Goal: Navigation & Orientation: Find specific page/section

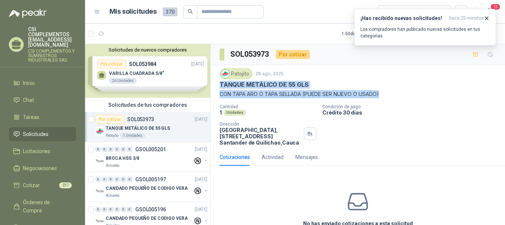
click at [32, 130] on span "Solicitudes" at bounding box center [36, 134] width 26 height 8
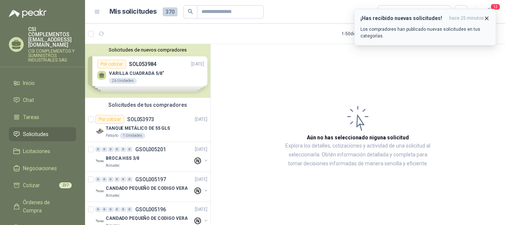
click at [487, 18] on icon "button" at bounding box center [487, 18] width 6 height 6
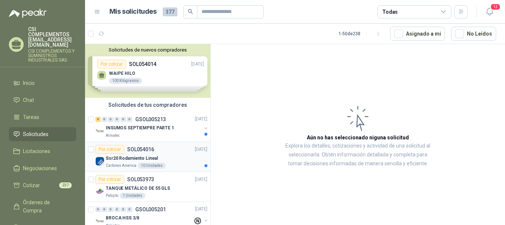
click at [125, 156] on p "Ssr20 Rodamiento Lineal" at bounding box center [132, 158] width 52 height 7
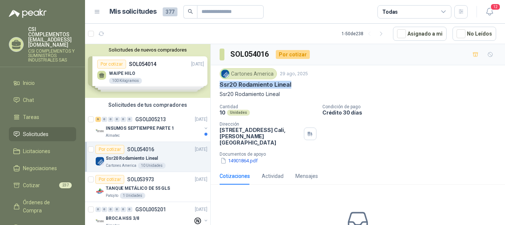
drag, startPoint x: 219, startPoint y: 86, endPoint x: 297, endPoint y: 87, distance: 78.1
click at [297, 87] on div "Cartones America 29 ago, 2025 Ssr20 Rodamiento Lineal Ssr20 Rodamiento Lineal C…" at bounding box center [358, 116] width 294 height 102
copy p "Ssr20 Rodamiento Lineal"
click at [142, 129] on p "INSUMOS SEPTIEMPRE PARTE 1" at bounding box center [140, 128] width 68 height 7
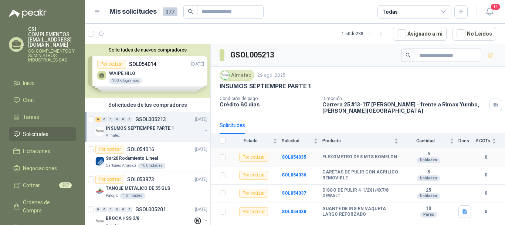
scroll to position [30, 0]
